Goal: Task Accomplishment & Management: Complete application form

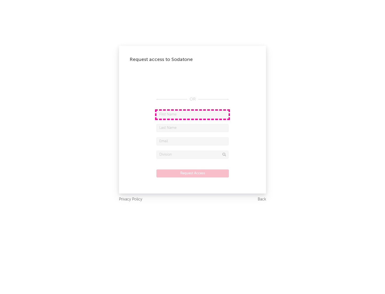
click at [192, 114] on input "text" at bounding box center [192, 115] width 72 height 8
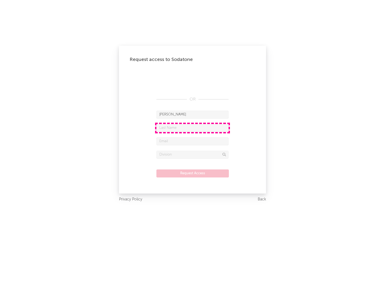
type input "[PERSON_NAME]"
click at [192, 128] on input "text" at bounding box center [192, 128] width 72 height 8
type input "[PERSON_NAME]"
click at [192, 141] on input "text" at bounding box center [192, 141] width 72 height 8
type input "[EMAIL_ADDRESS][DOMAIN_NAME]"
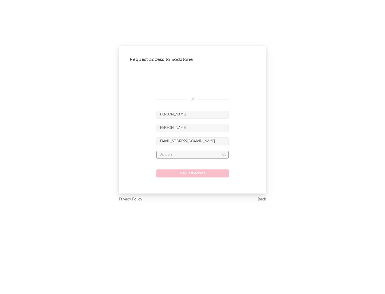
click at [192, 154] on input "text" at bounding box center [192, 155] width 72 height 8
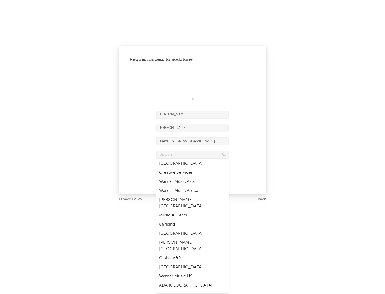
click at [192, 211] on div "Music All Stars" at bounding box center [192, 215] width 72 height 9
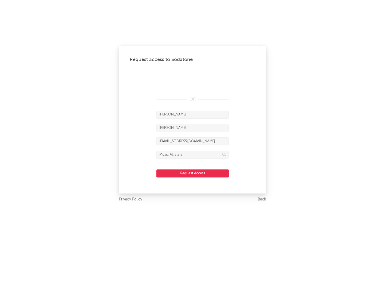
type input "Music All Stars"
click at [192, 173] on button "Request Access" at bounding box center [192, 173] width 72 height 8
